Goal: Transaction & Acquisition: Book appointment/travel/reservation

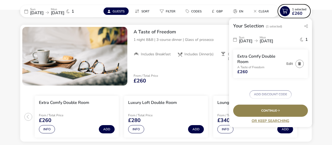
scroll to position [216, 0]
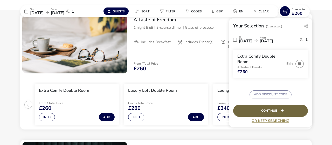
click at [275, 112] on div "Continue" at bounding box center [270, 111] width 75 height 12
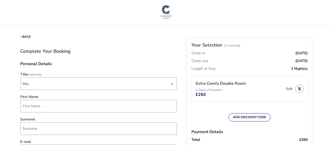
click at [162, 10] on img at bounding box center [165, 12] width 13 height 16
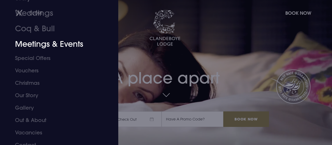
scroll to position [49, 0]
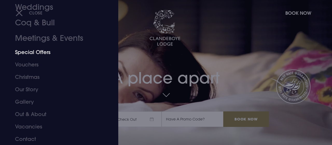
click at [45, 53] on link "Special Offers" at bounding box center [55, 52] width 81 height 12
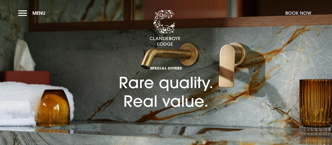
click at [294, 12] on button "Book Now" at bounding box center [297, 13] width 31 height 11
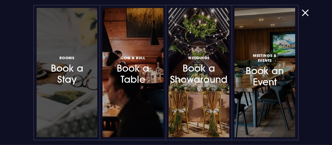
scroll to position [81, 0]
click at [63, 72] on h3 "Rooms Book a Stay" at bounding box center [67, 70] width 38 height 31
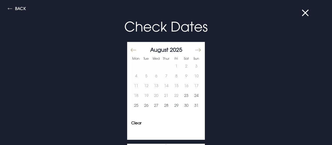
click at [200, 49] on button "Move forward to switch to the next month." at bounding box center [197, 50] width 6 height 11
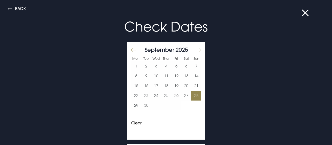
click at [192, 96] on button "28" at bounding box center [196, 96] width 10 height 10
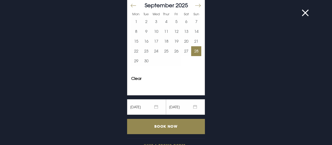
scroll to position [56, 0]
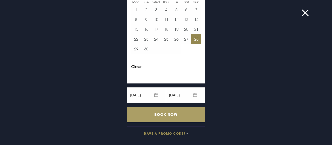
click at [167, 113] on input "Book Now" at bounding box center [166, 114] width 78 height 15
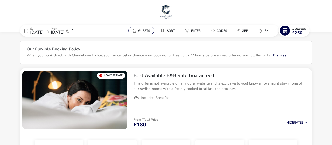
click at [141, 30] on span "Guests" at bounding box center [144, 31] width 12 height 4
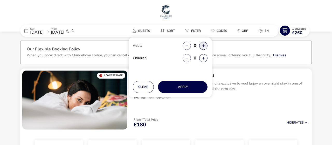
click at [203, 46] on button "button" at bounding box center [203, 46] width 8 height 8
type input "2"
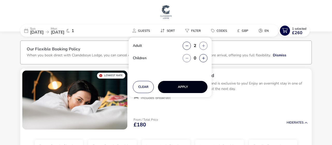
click at [184, 85] on button "Apply" at bounding box center [182, 87] width 49 height 12
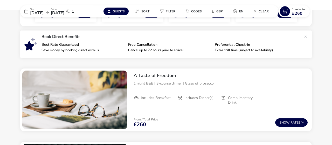
scroll to position [148, 0]
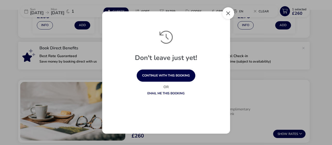
click at [230, 13] on button "Close" at bounding box center [228, 13] width 12 height 12
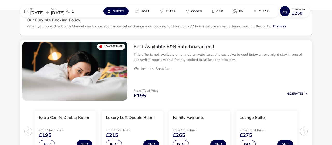
scroll to position [0, 0]
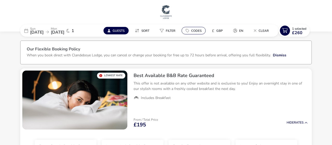
click at [192, 30] on span "Codes" at bounding box center [196, 31] width 10 height 4
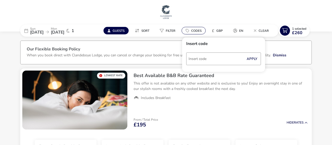
click at [192, 30] on span "Codes" at bounding box center [196, 31] width 10 height 4
